Goal: Information Seeking & Learning: Check status

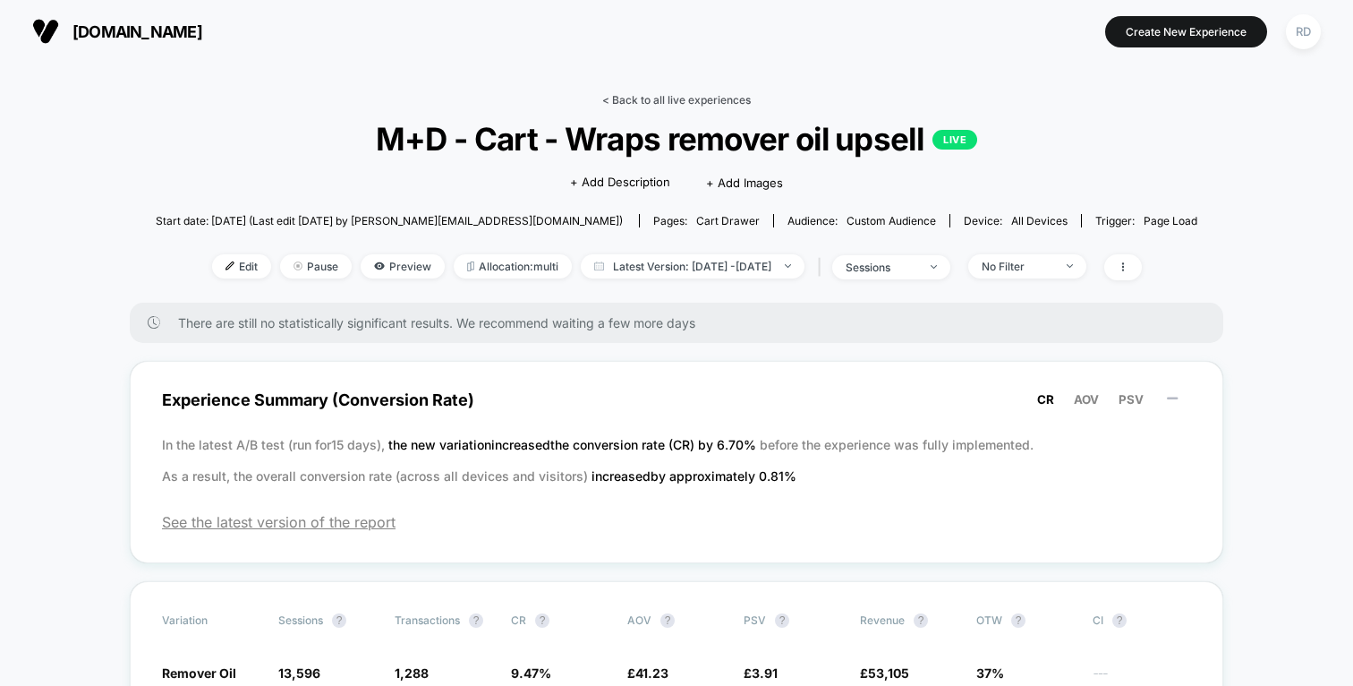
click at [667, 97] on link "< Back to all live experiences" at bounding box center [676, 99] width 149 height 13
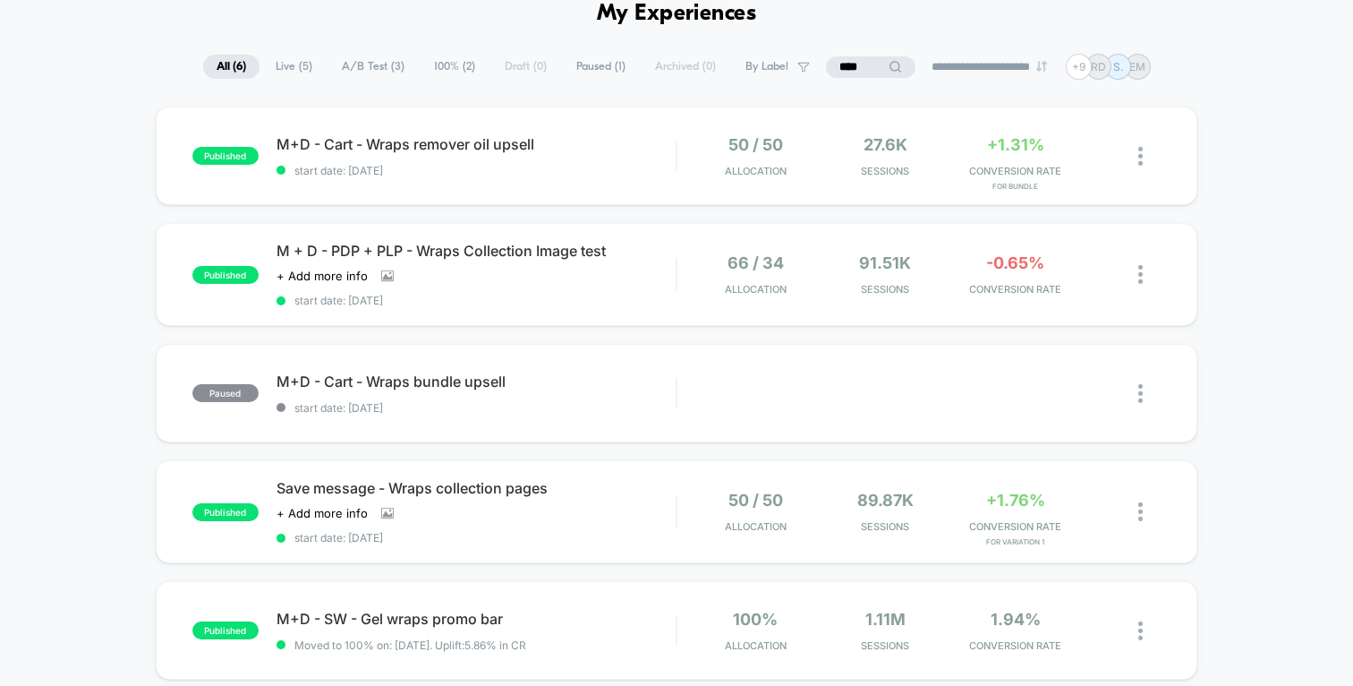
scroll to position [66, 0]
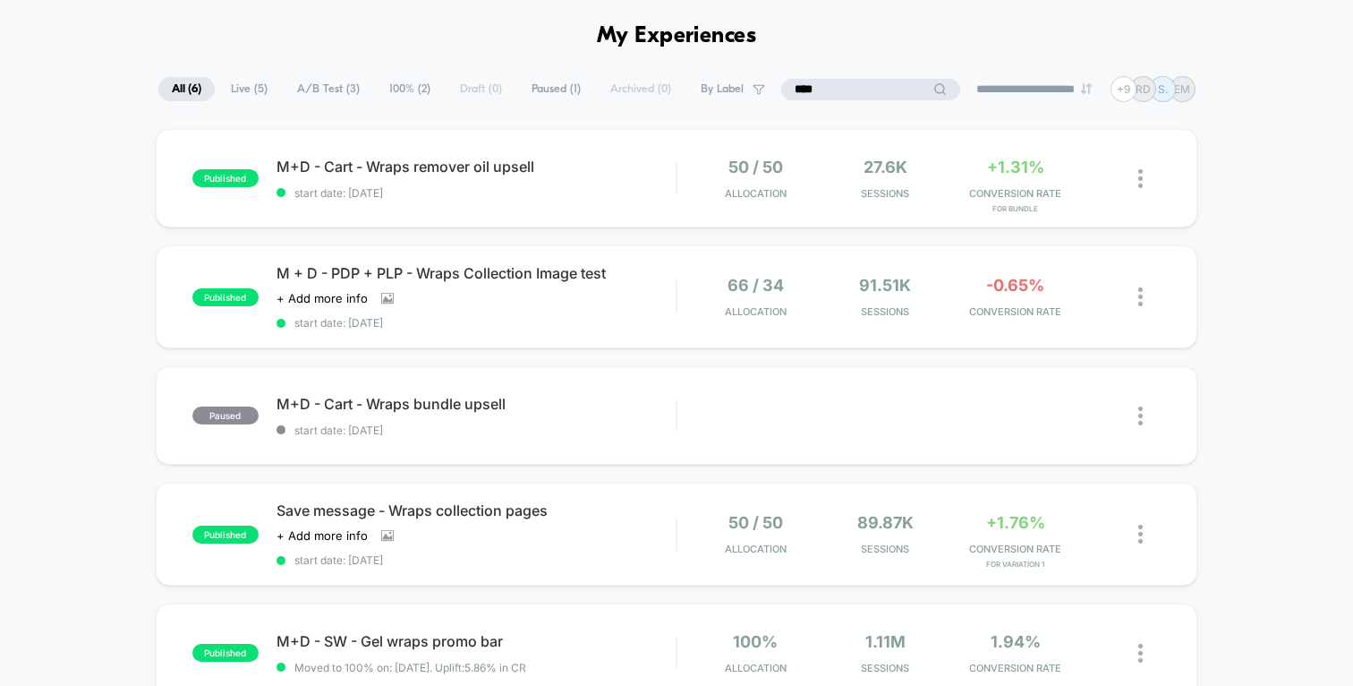
drag, startPoint x: 856, startPoint y: 86, endPoint x: 769, endPoint y: 85, distance: 86.8
click at [769, 85] on div "**********" at bounding box center [676, 89] width 1037 height 26
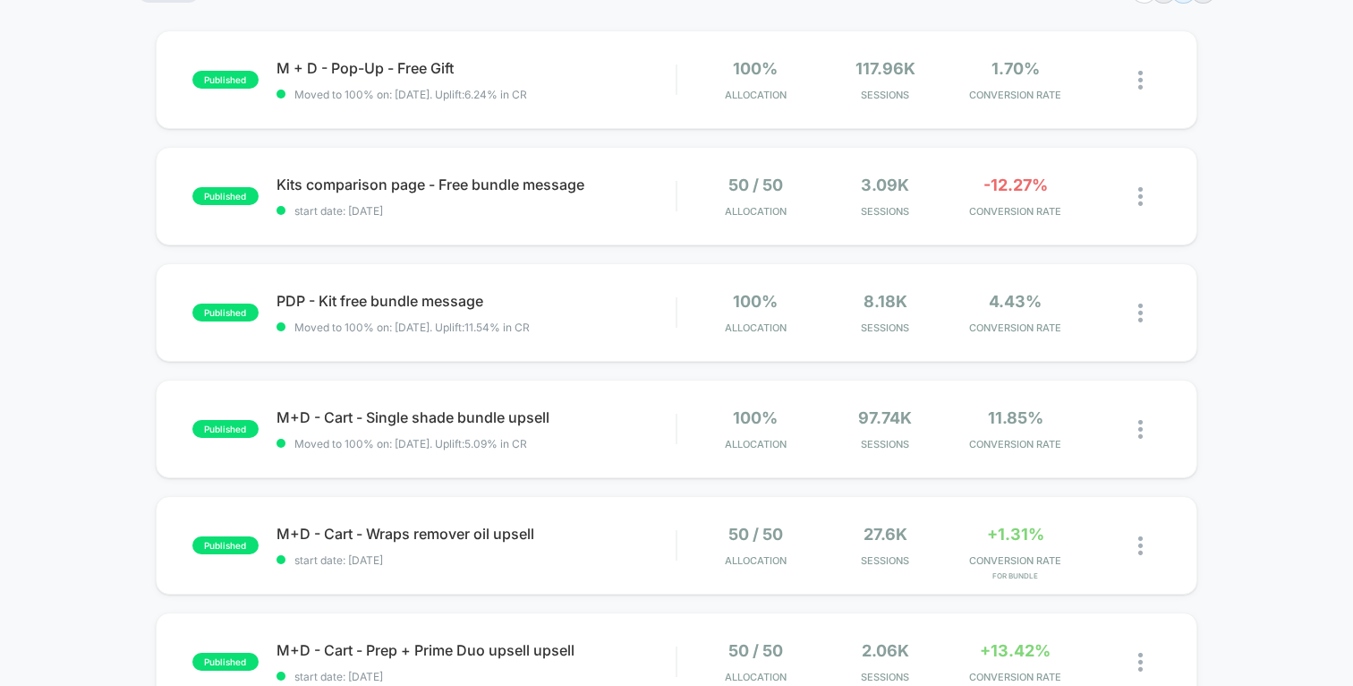
scroll to position [166, 0]
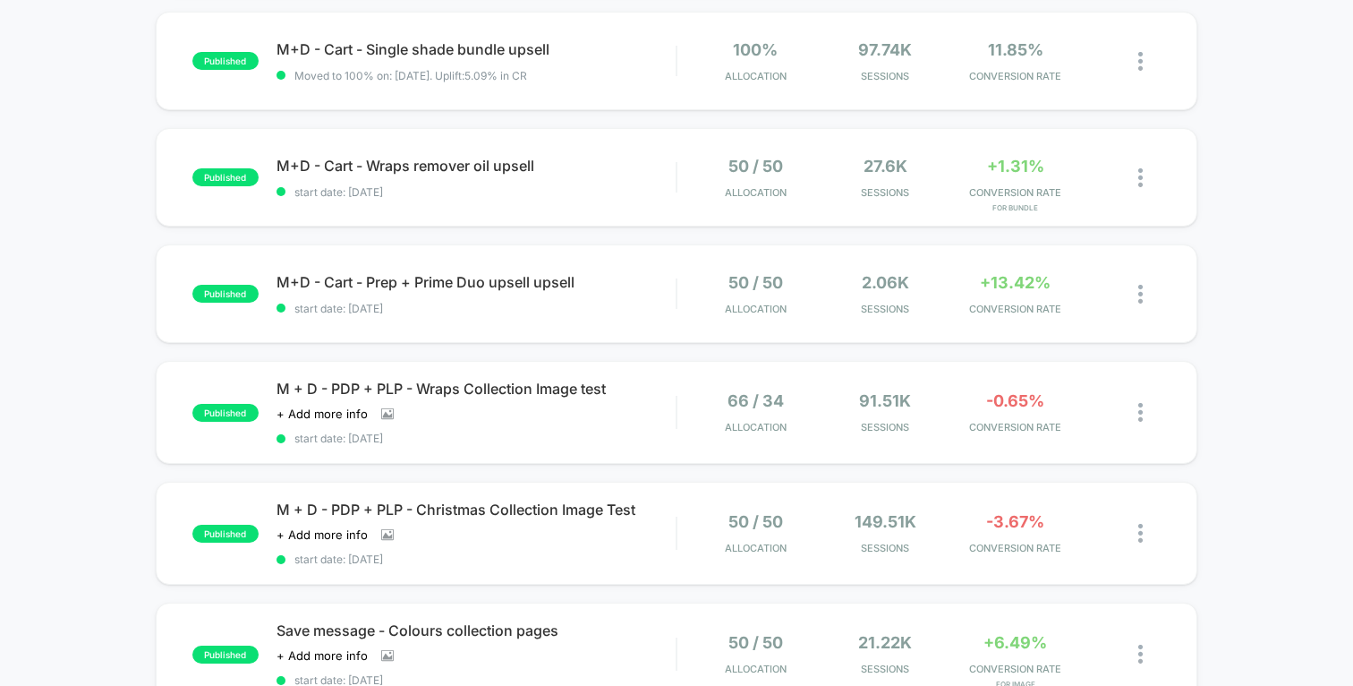
scroll to position [619, 0]
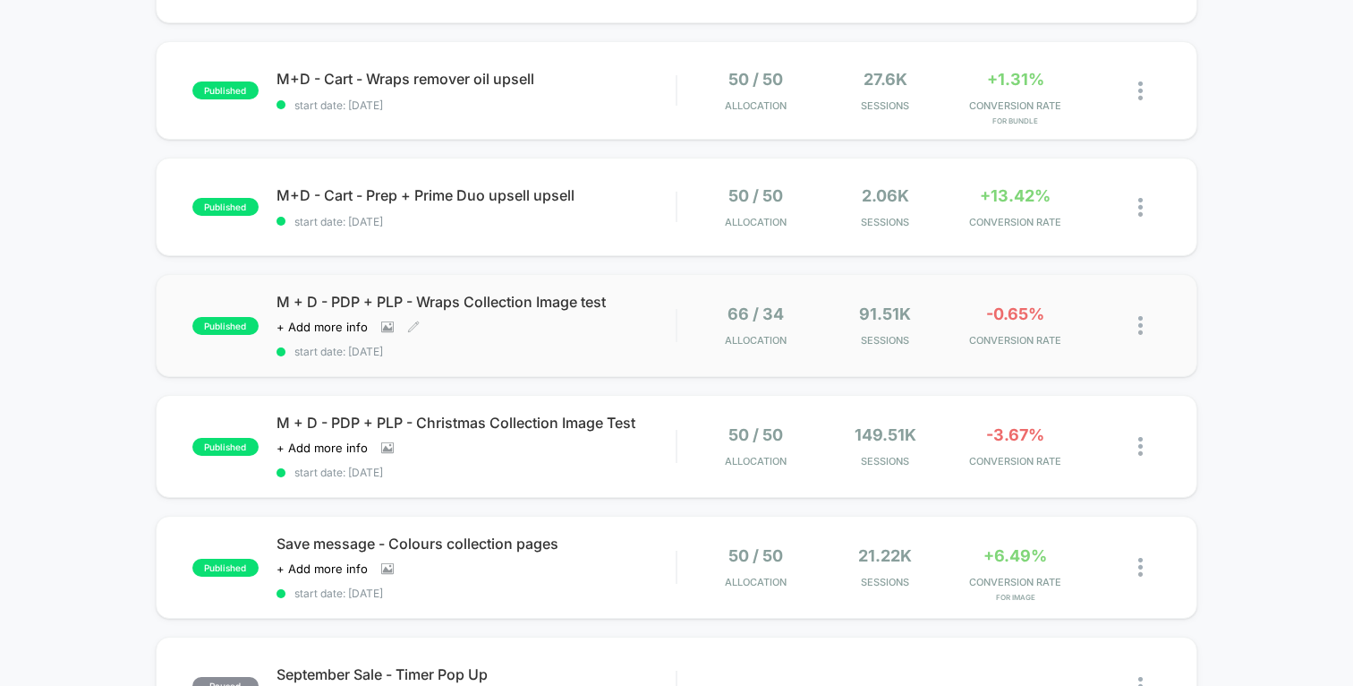
click at [456, 302] on span "M + D - PDP + PLP - Wraps Collection Image test" at bounding box center [476, 302] width 399 height 18
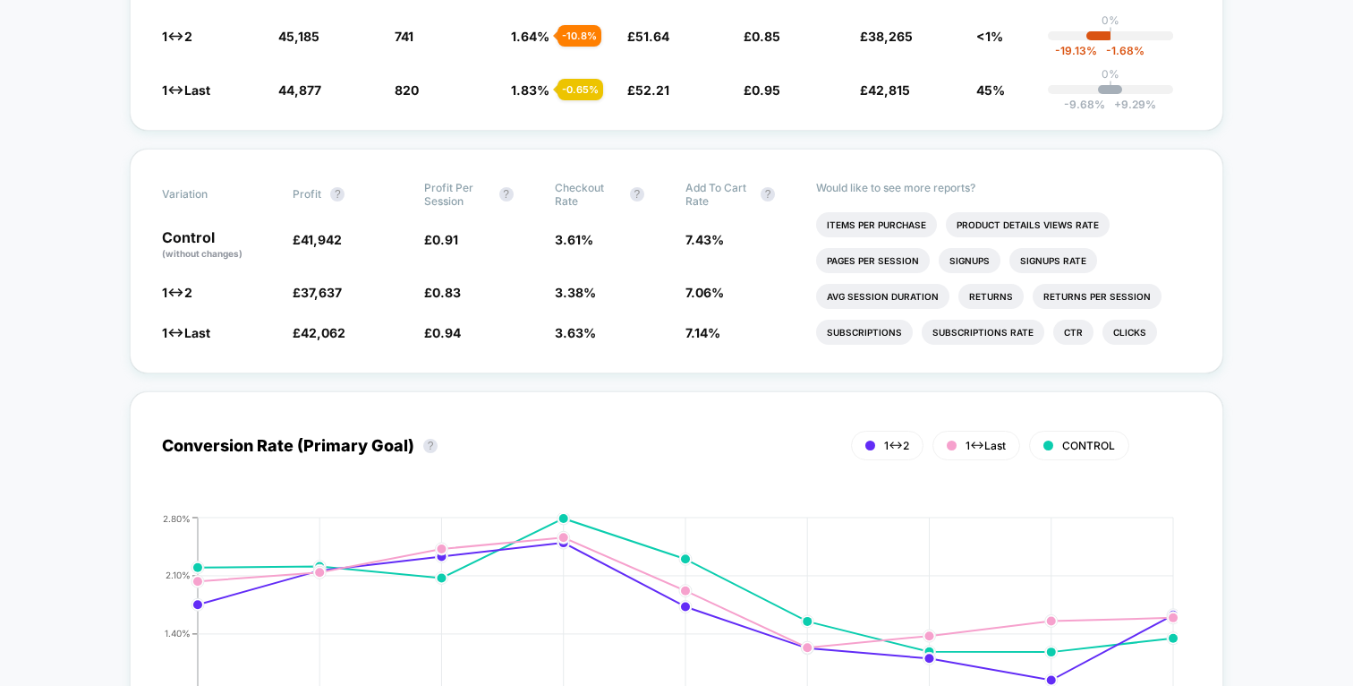
scroll to position [593, 0]
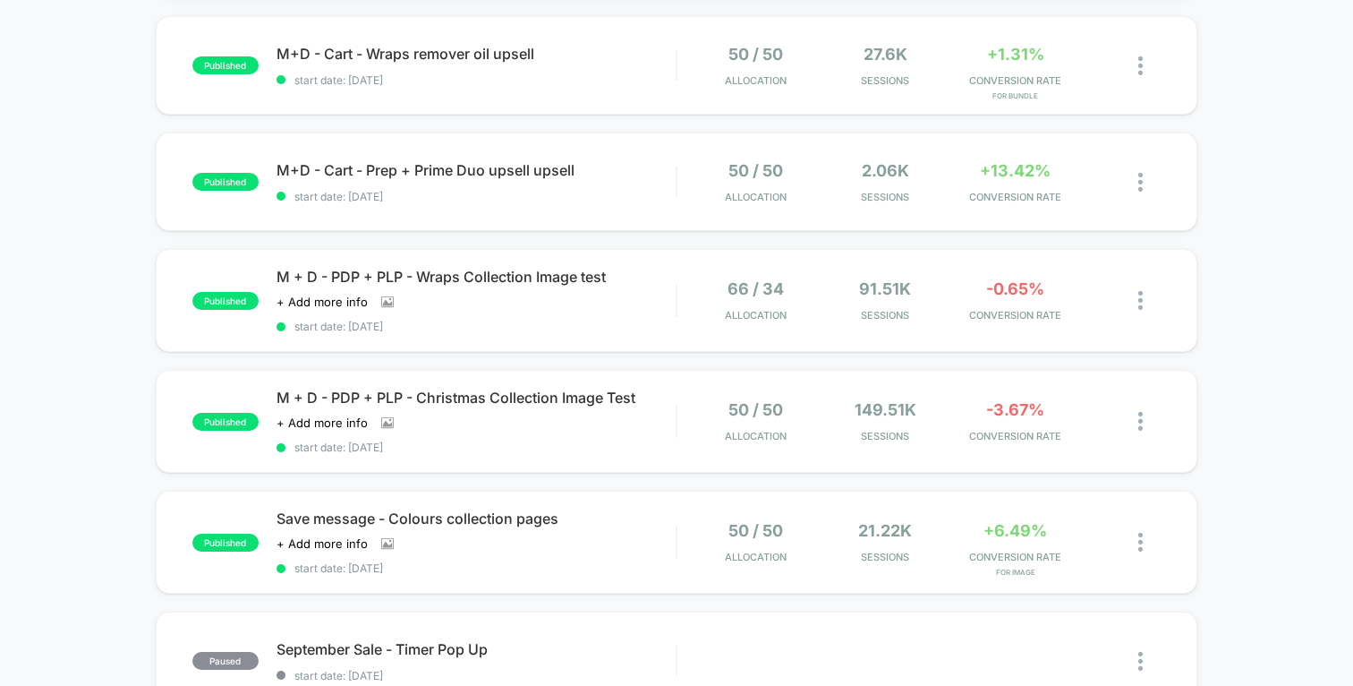
scroll to position [645, 0]
click at [537, 391] on span "M + D - PDP + PLP - Christmas Collection Image Test" at bounding box center [476, 397] width 399 height 18
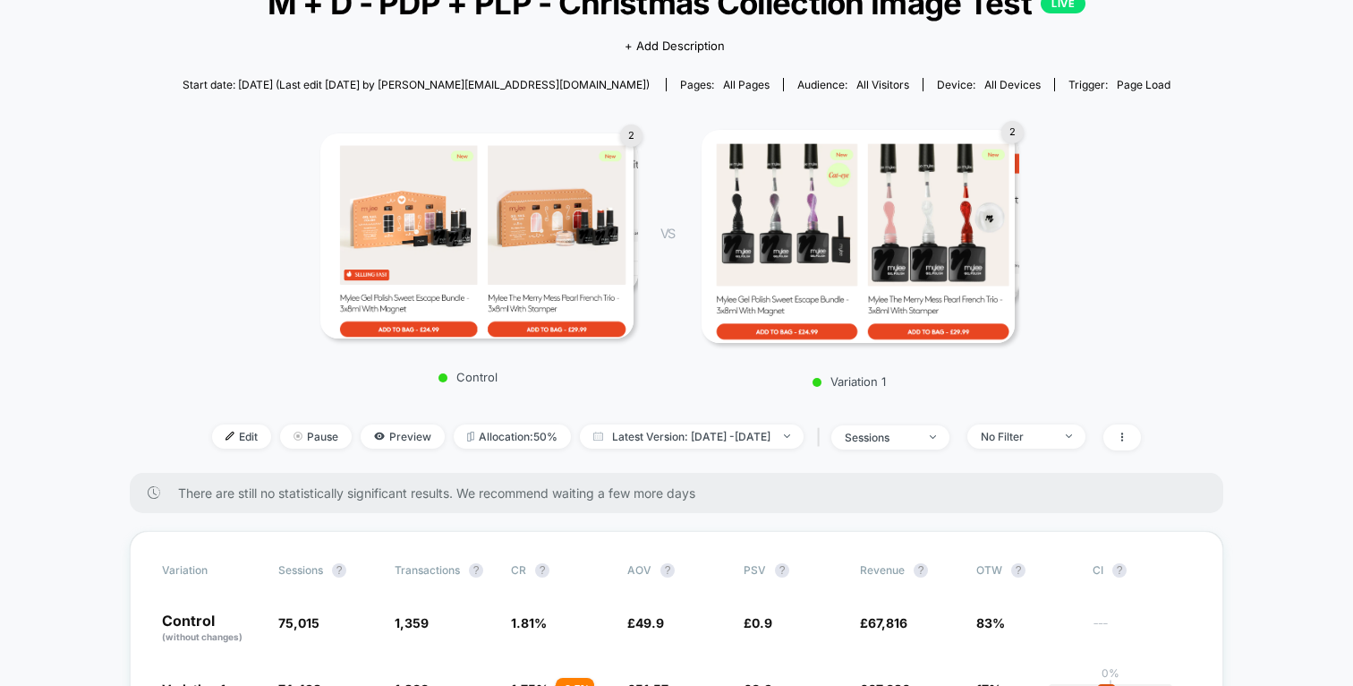
scroll to position [113, 0]
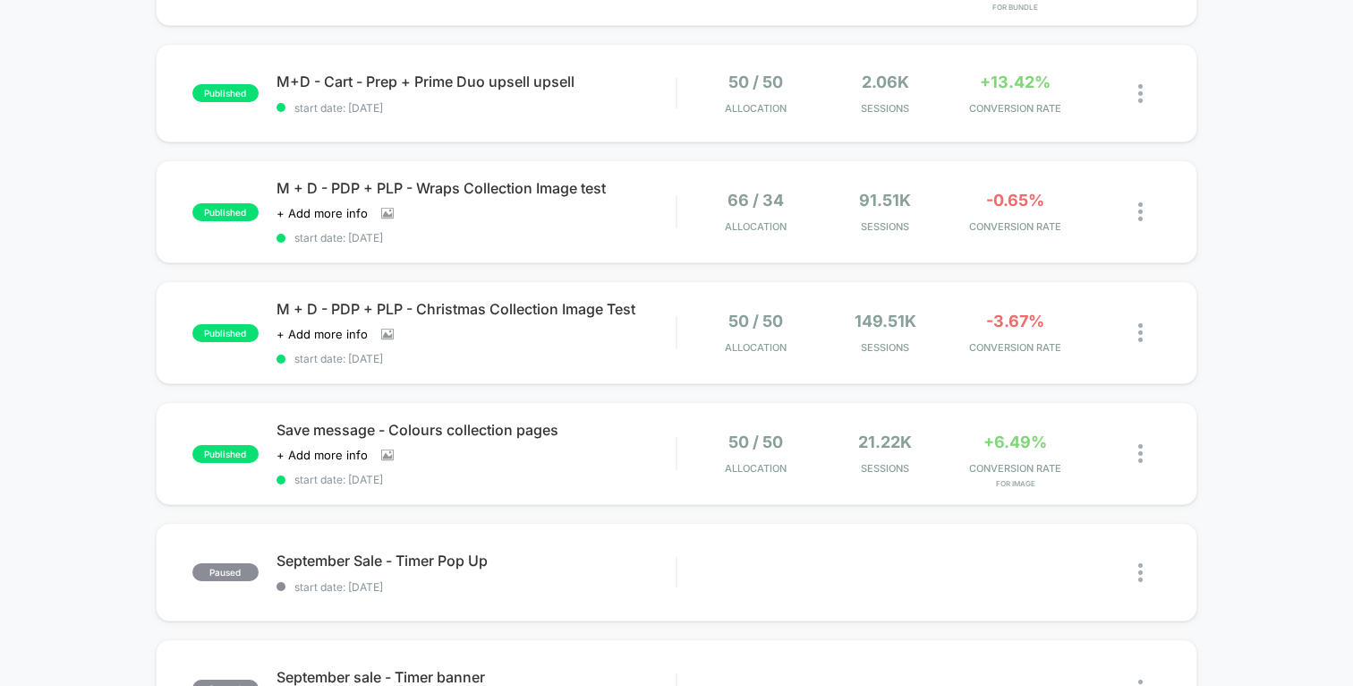
scroll to position [729, 0]
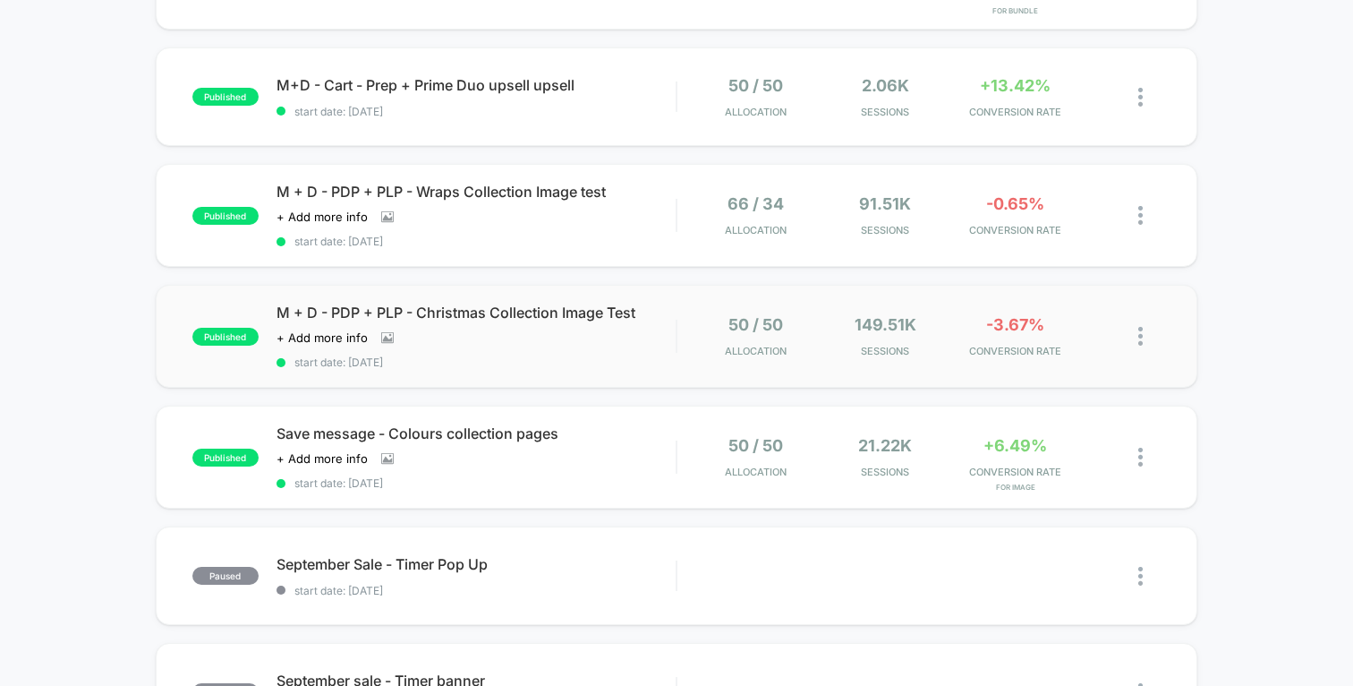
click at [525, 297] on div "published M + D - PDP + PLP - Christmas Collection Image Test Click to view ima…" at bounding box center [677, 336] width 1042 height 103
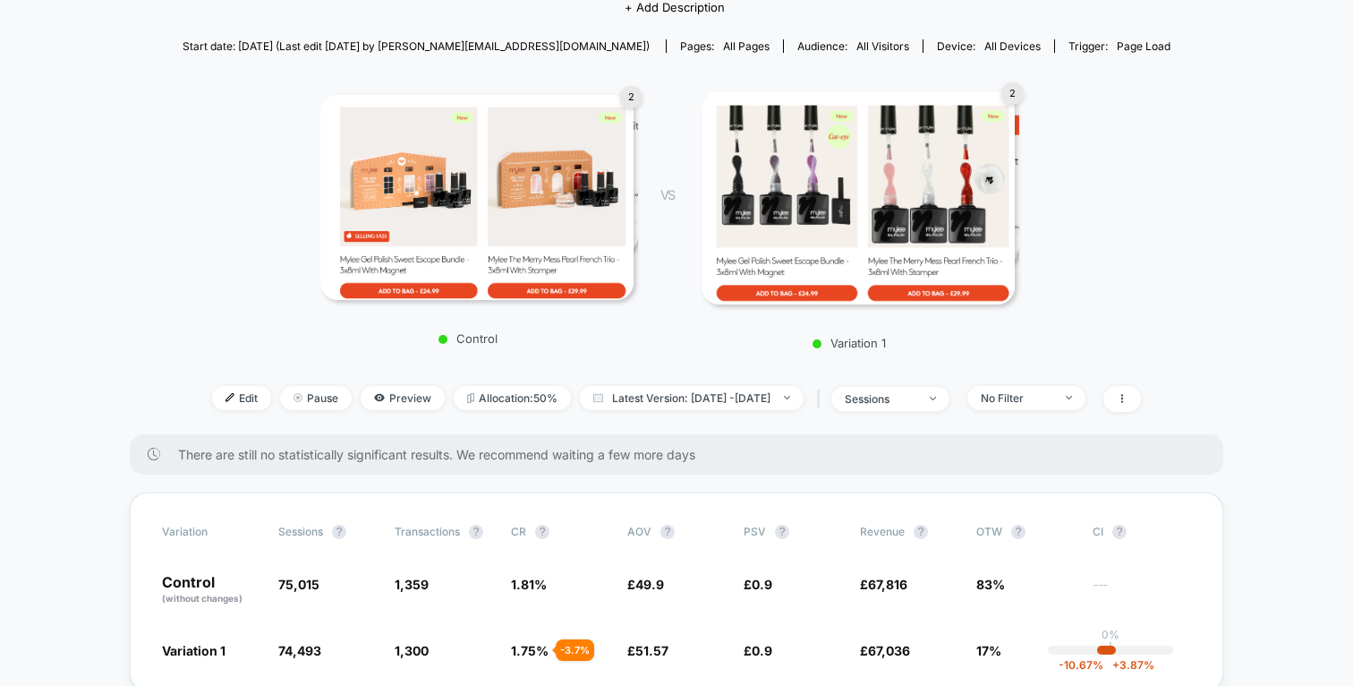
scroll to position [268, 0]
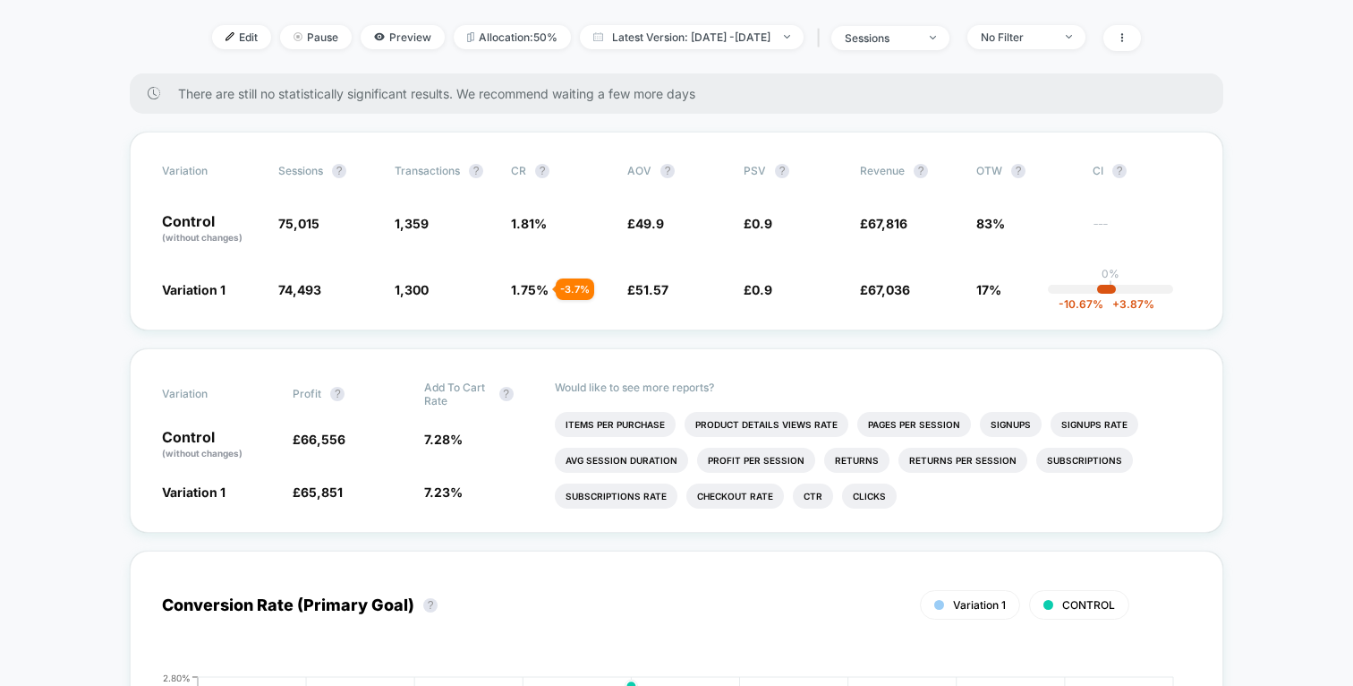
scroll to position [538, 0]
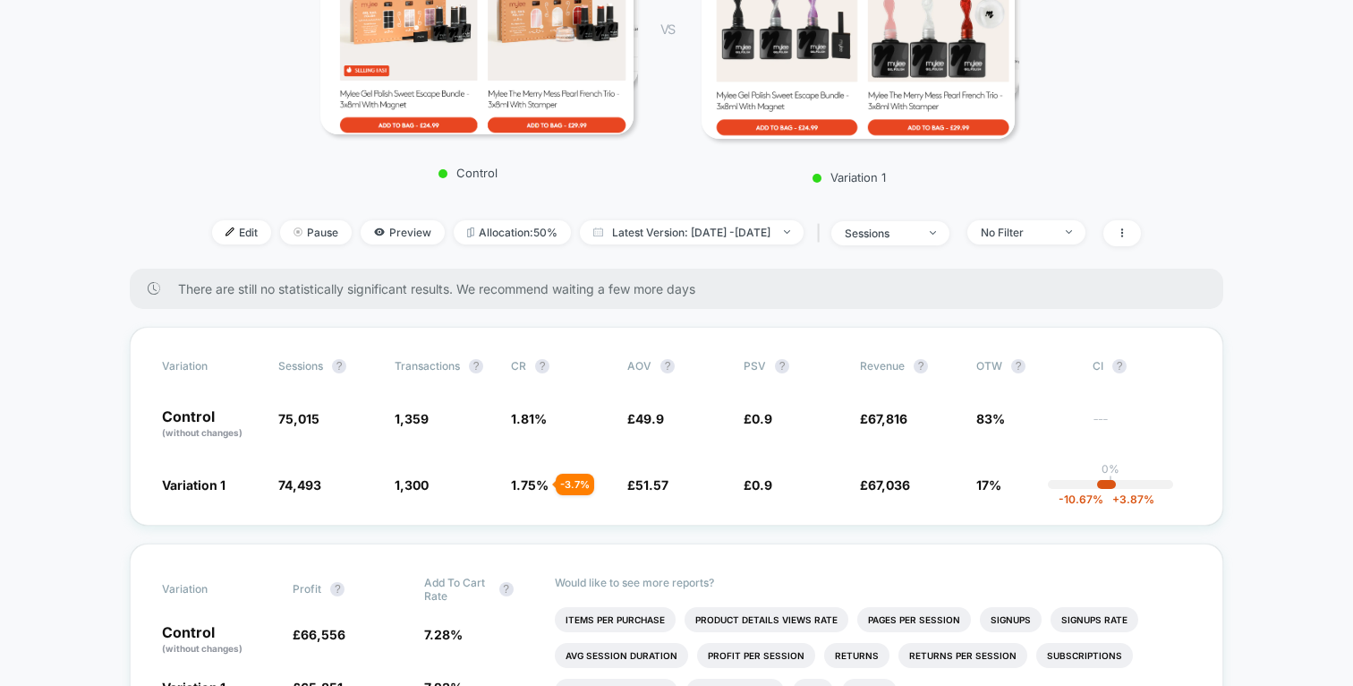
scroll to position [434, 0]
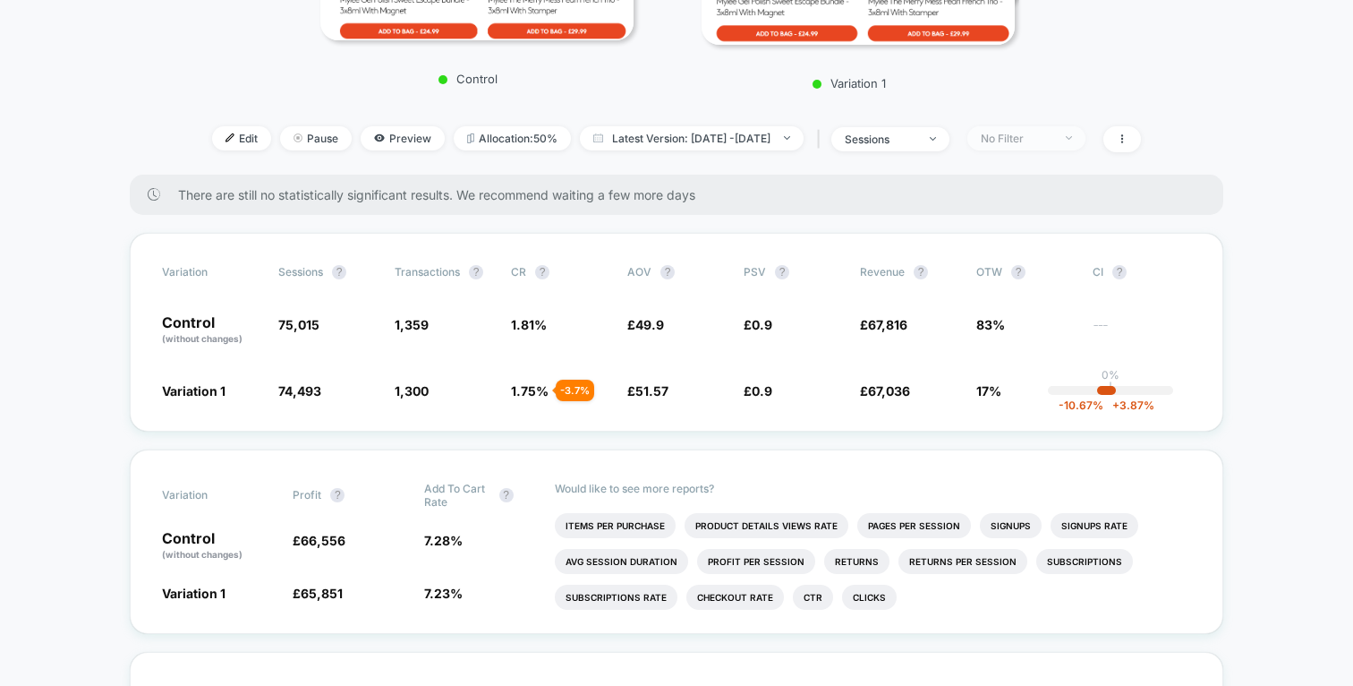
click at [1061, 126] on span "No Filter" at bounding box center [1026, 138] width 118 height 24
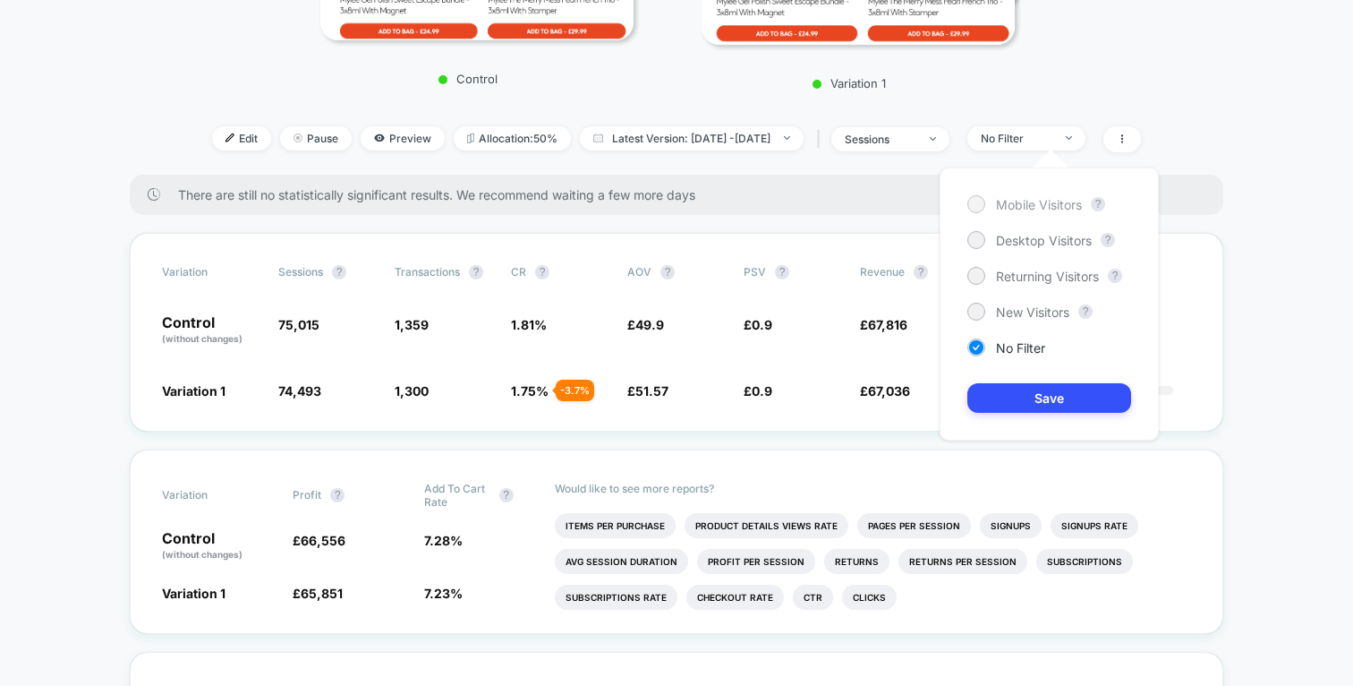
click at [1031, 198] on span "Mobile Visitors" at bounding box center [1039, 204] width 86 height 15
click at [1064, 399] on button "Save" at bounding box center [1049, 398] width 164 height 30
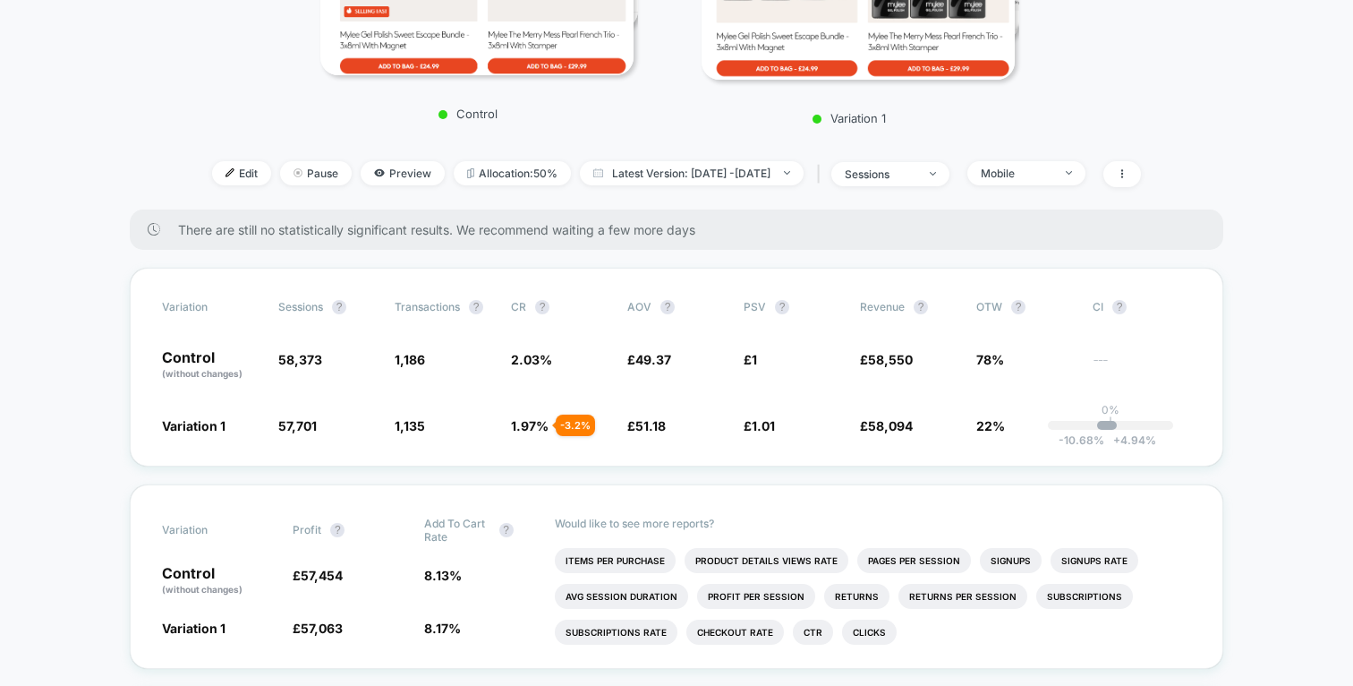
scroll to position [403, 0]
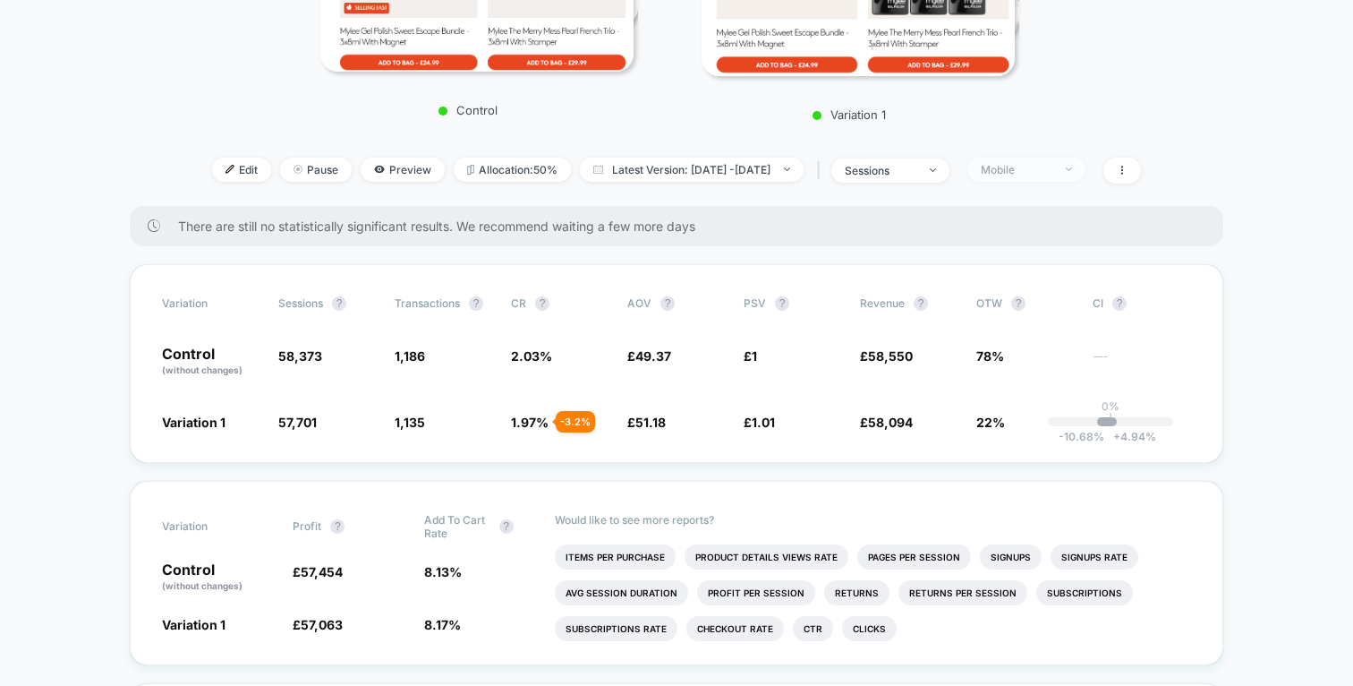
click at [1067, 179] on span "Mobile" at bounding box center [1026, 170] width 118 height 24
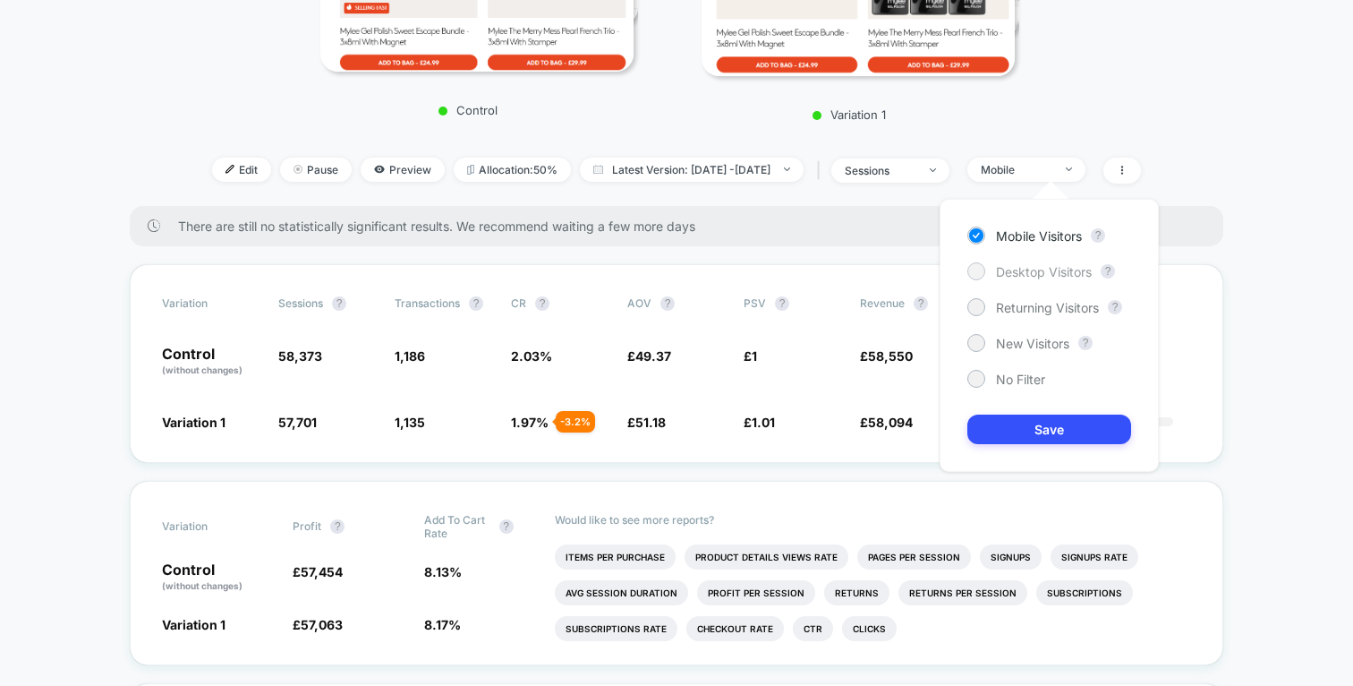
click at [1037, 275] on span "Desktop Visitors" at bounding box center [1044, 271] width 96 height 15
click at [1044, 438] on button "Save" at bounding box center [1049, 429] width 164 height 30
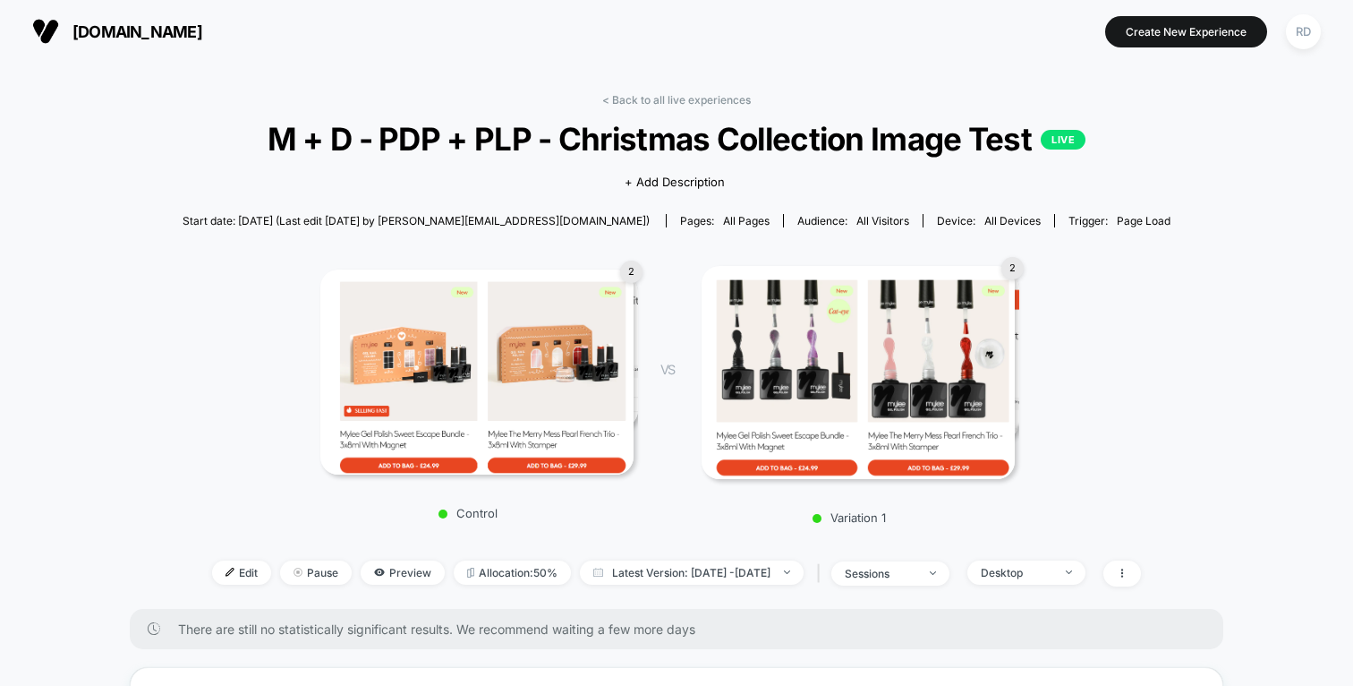
click at [653, 102] on link "< Back to all live experiences" at bounding box center [676, 99] width 149 height 13
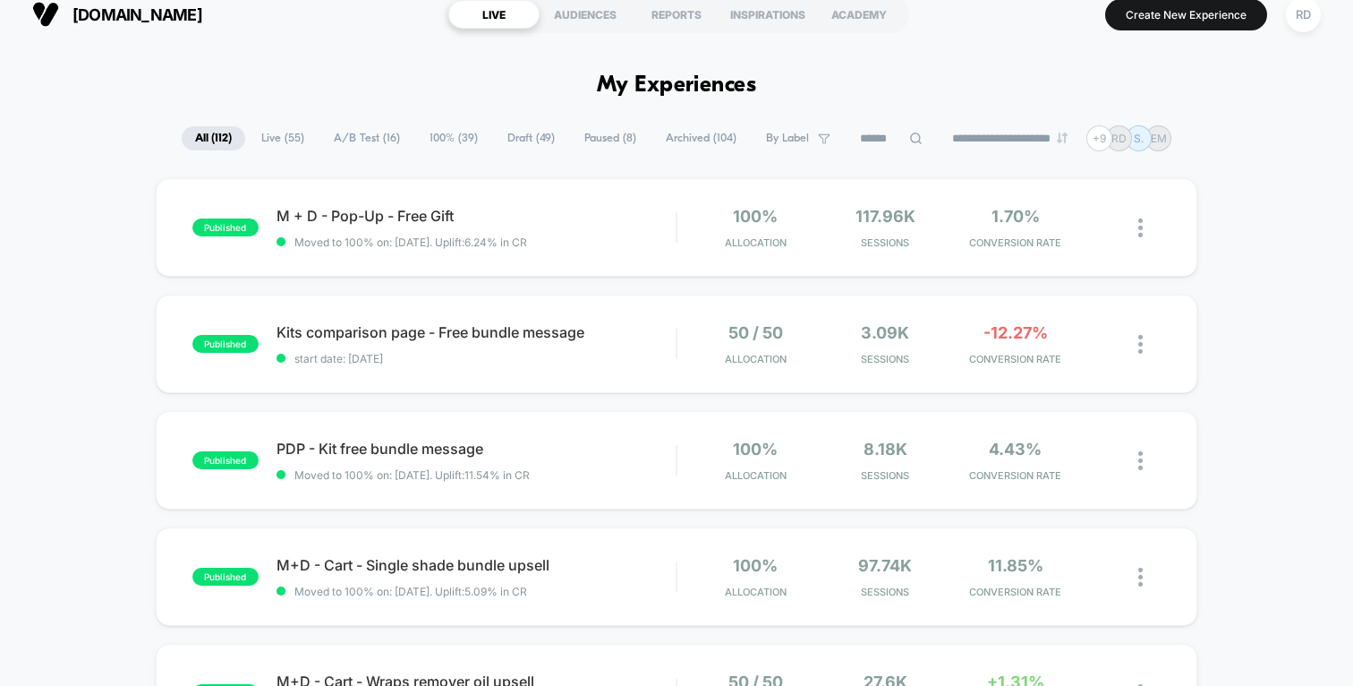
scroll to position [16, 0]
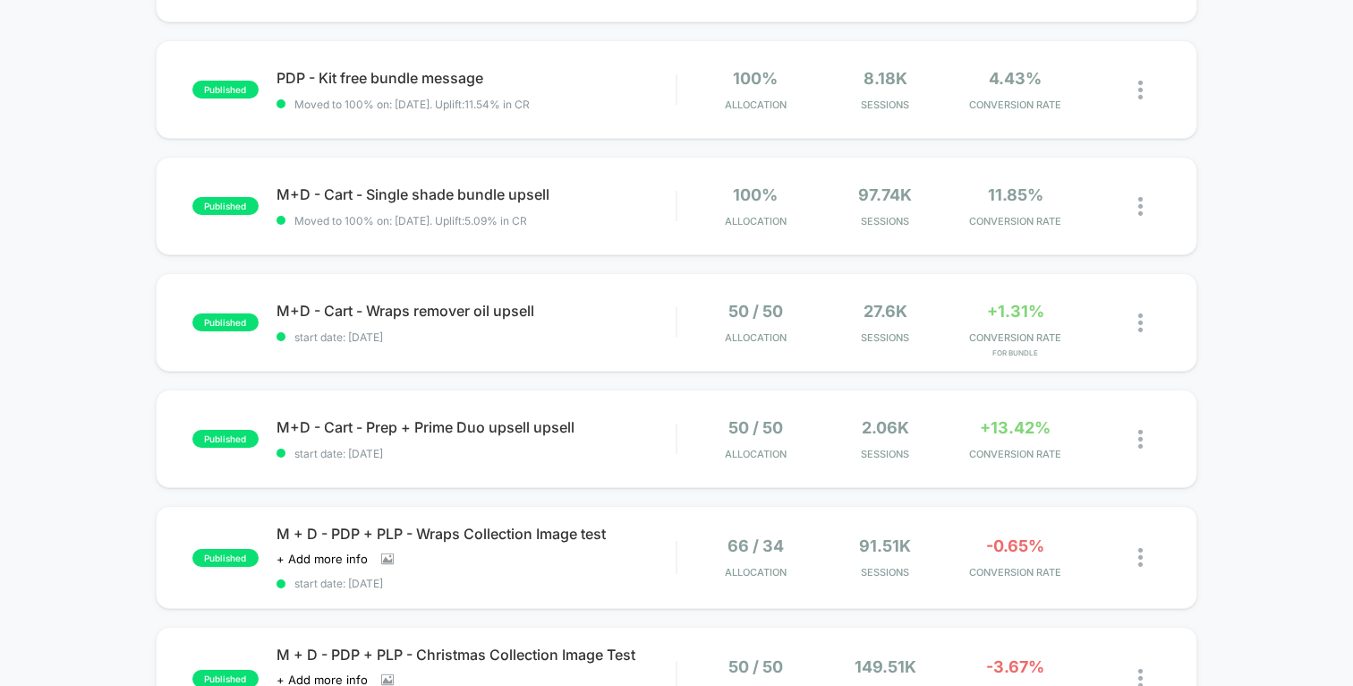
scroll to position [0, 0]
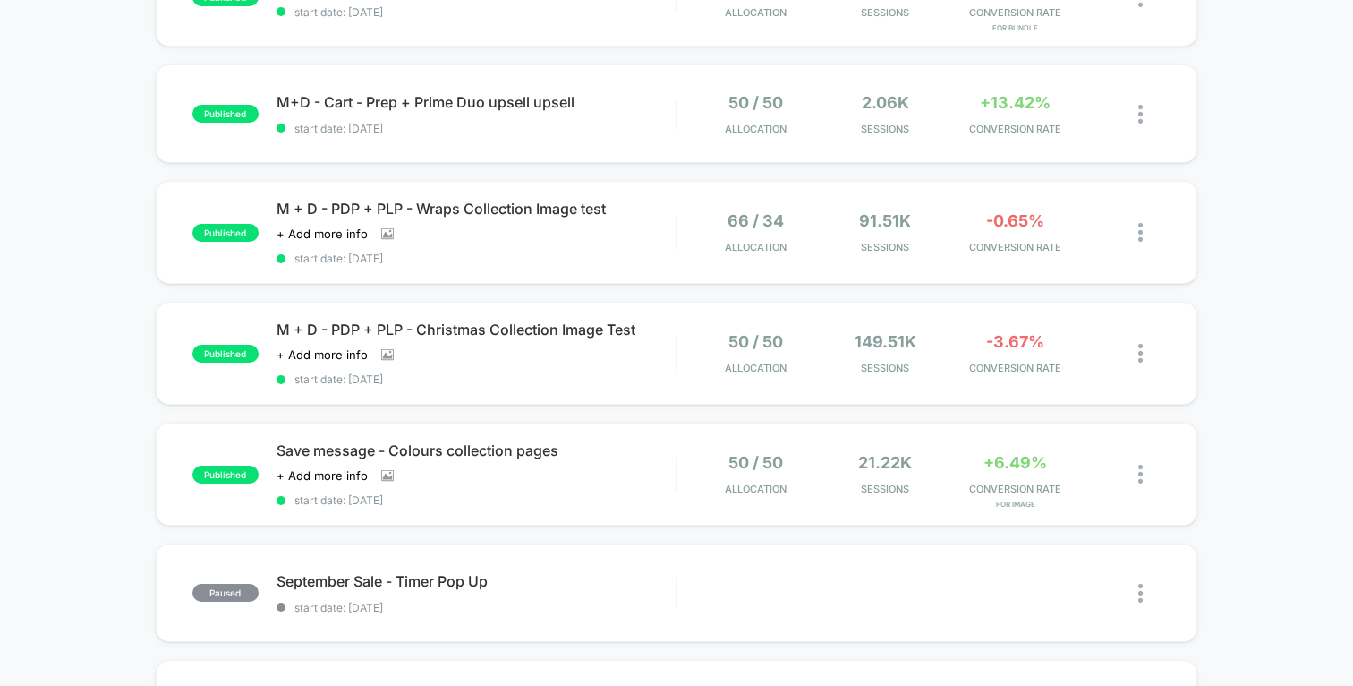
scroll to position [716, 0]
